Goal: Communication & Community: Connect with others

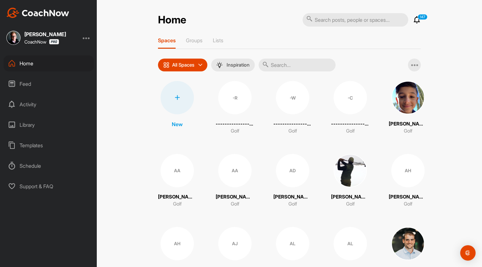
click at [278, 66] on input "text" at bounding box center [297, 65] width 77 height 13
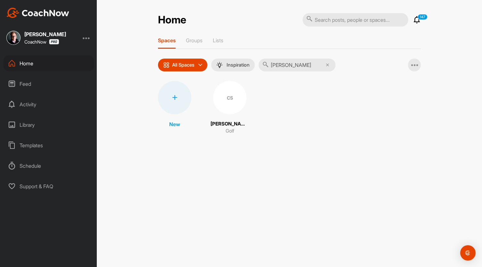
type input "[PERSON_NAME]"
click at [260, 98] on div "New CS [PERSON_NAME] Golf" at bounding box center [289, 108] width 263 height 54
click at [218, 101] on div "CS" at bounding box center [229, 97] width 33 height 33
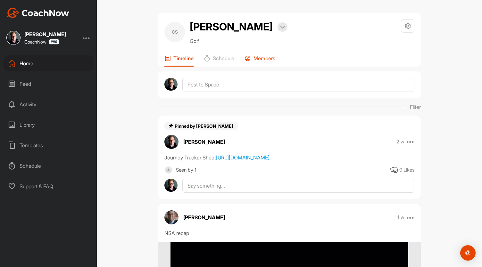
click at [251, 57] on div "Members" at bounding box center [260, 61] width 31 height 12
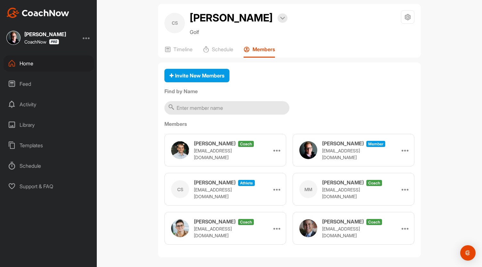
scroll to position [13, 0]
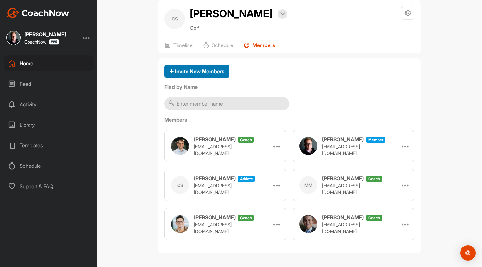
click at [195, 75] on button "Invite New Members" at bounding box center [196, 72] width 65 height 14
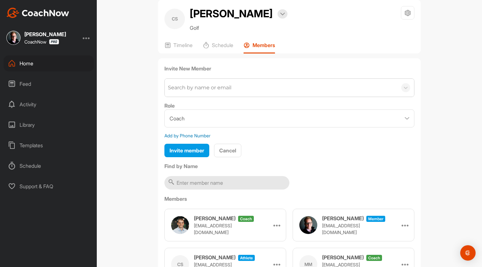
click at [199, 89] on div "Search by name or email" at bounding box center [199, 88] width 63 height 8
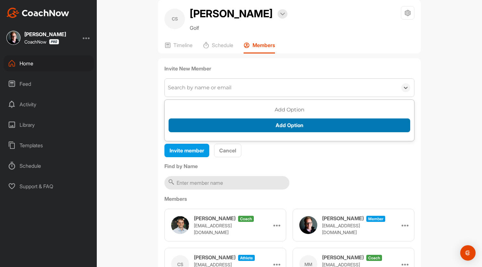
click at [252, 122] on button "Add Option" at bounding box center [290, 126] width 242 height 14
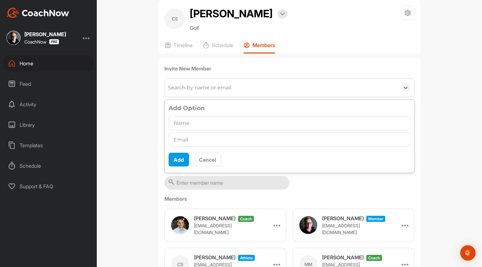
click at [216, 121] on input "text" at bounding box center [290, 123] width 242 height 14
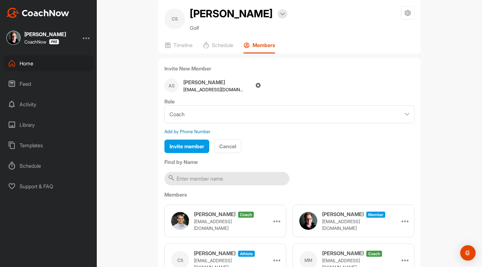
click at [256, 84] on icon at bounding box center [258, 86] width 5 height 6
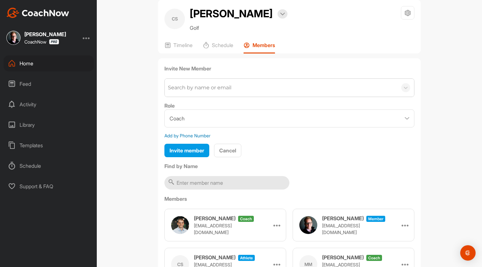
click at [232, 87] on div "Search by name or email" at bounding box center [281, 88] width 233 height 18
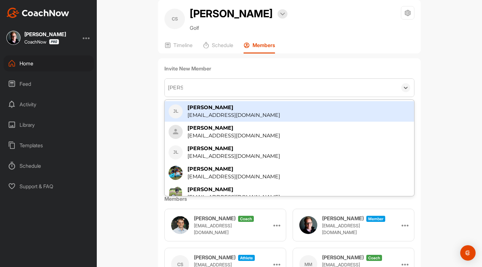
type input "[PERSON_NAME]"
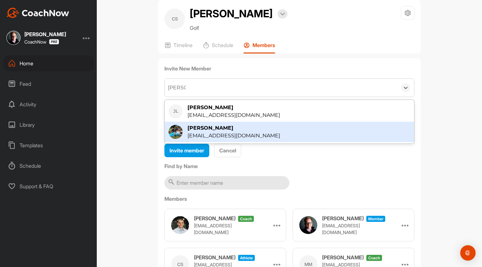
click at [223, 134] on div "[EMAIL_ADDRESS][DOMAIN_NAME]" at bounding box center [233, 136] width 93 height 8
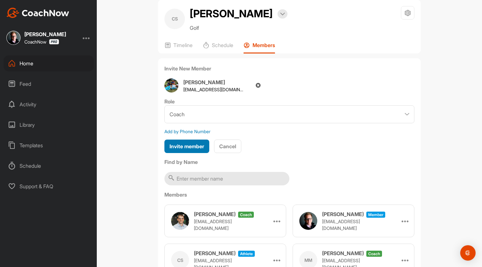
click at [190, 144] on span "Invite member" at bounding box center [187, 146] width 35 height 6
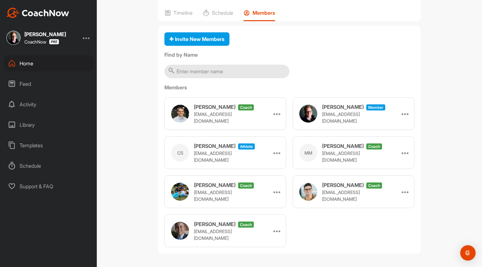
scroll to position [0, 0]
